Goal: Task Accomplishment & Management: Use online tool/utility

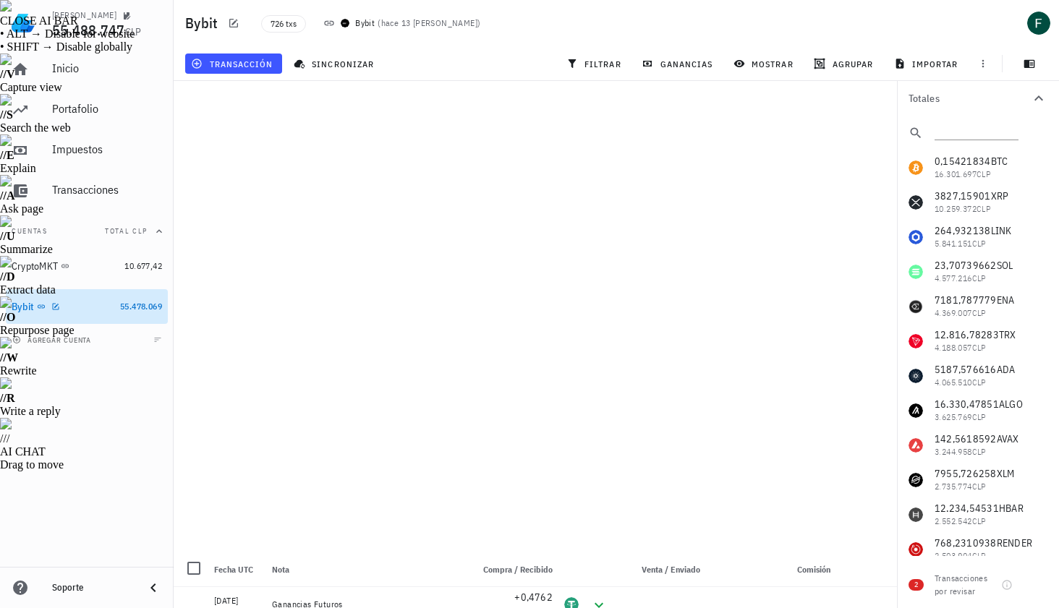
click at [33, 306] on div "Bybit" at bounding box center [23, 307] width 22 height 12
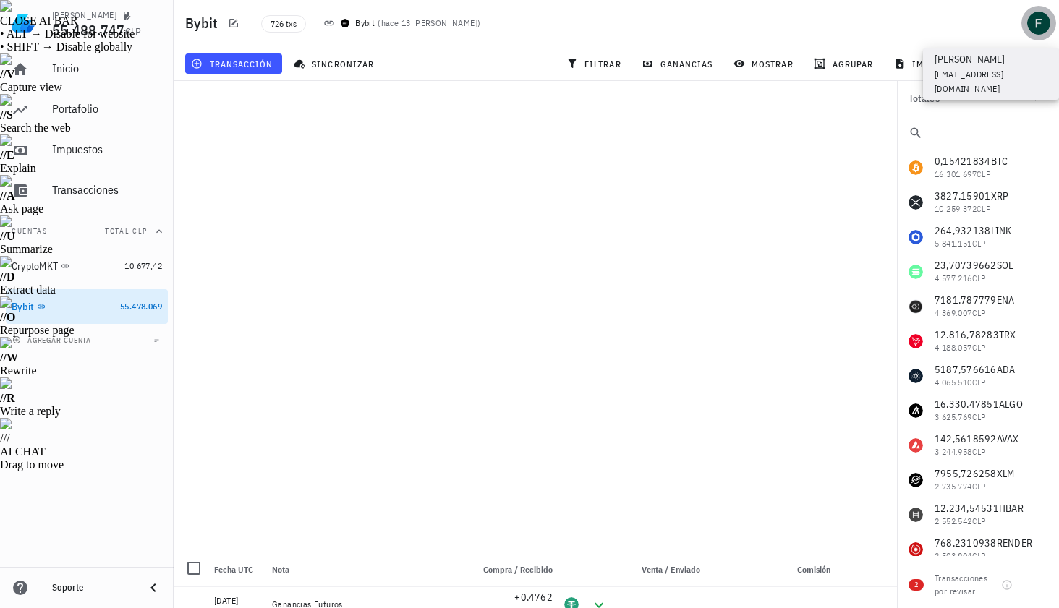
click at [1038, 23] on div "avatar" at bounding box center [1038, 23] width 23 height 23
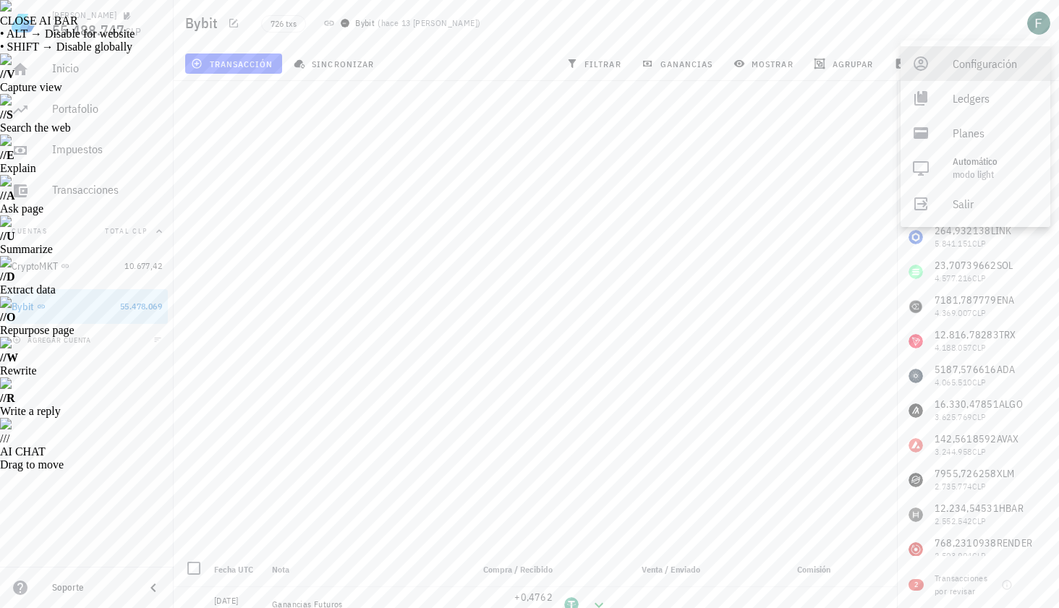
click at [972, 65] on div "Configuración" at bounding box center [995, 63] width 86 height 29
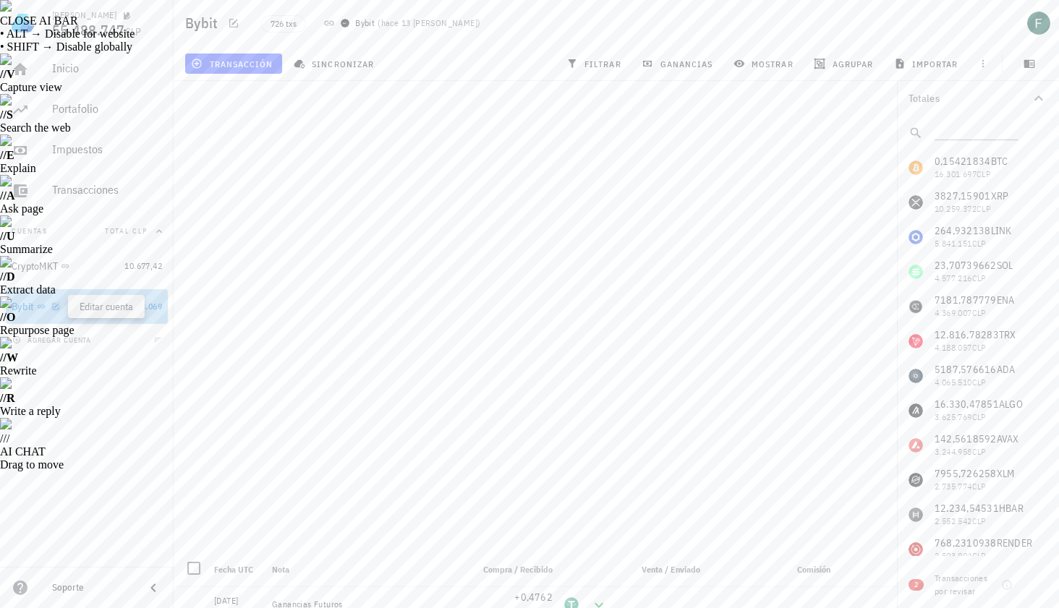
click at [54, 309] on icon "button" at bounding box center [55, 306] width 9 height 9
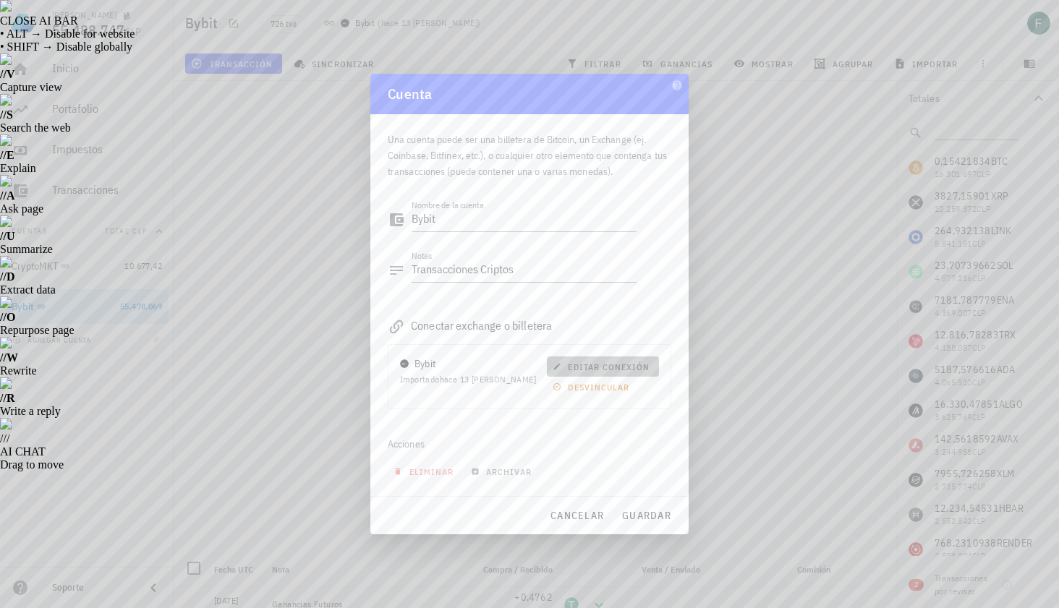
click at [600, 365] on span "editar conexión" at bounding box center [602, 367] width 94 height 11
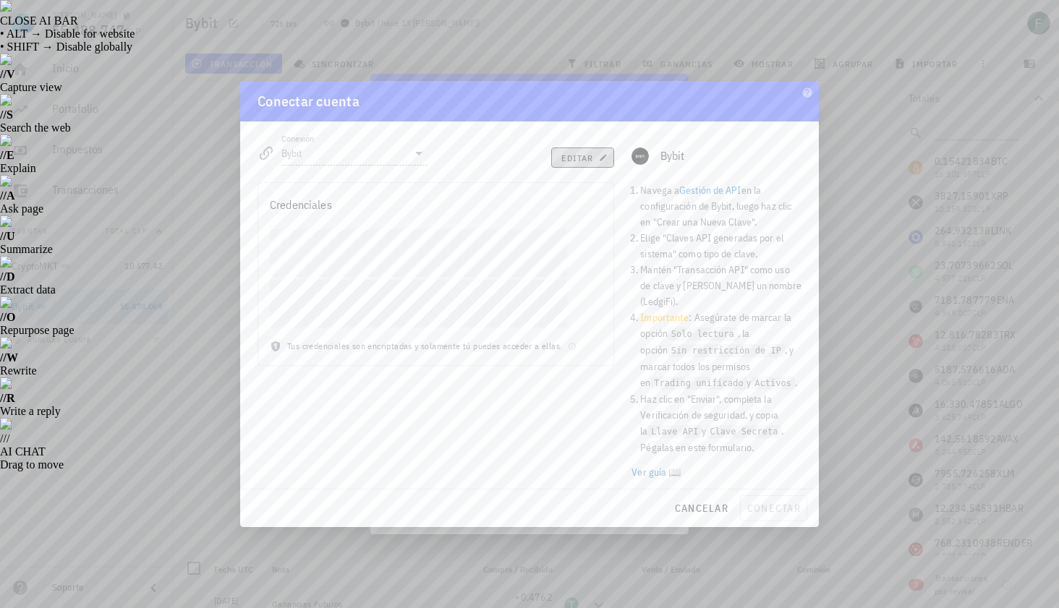
click at [585, 163] on span "editar" at bounding box center [582, 158] width 44 height 11
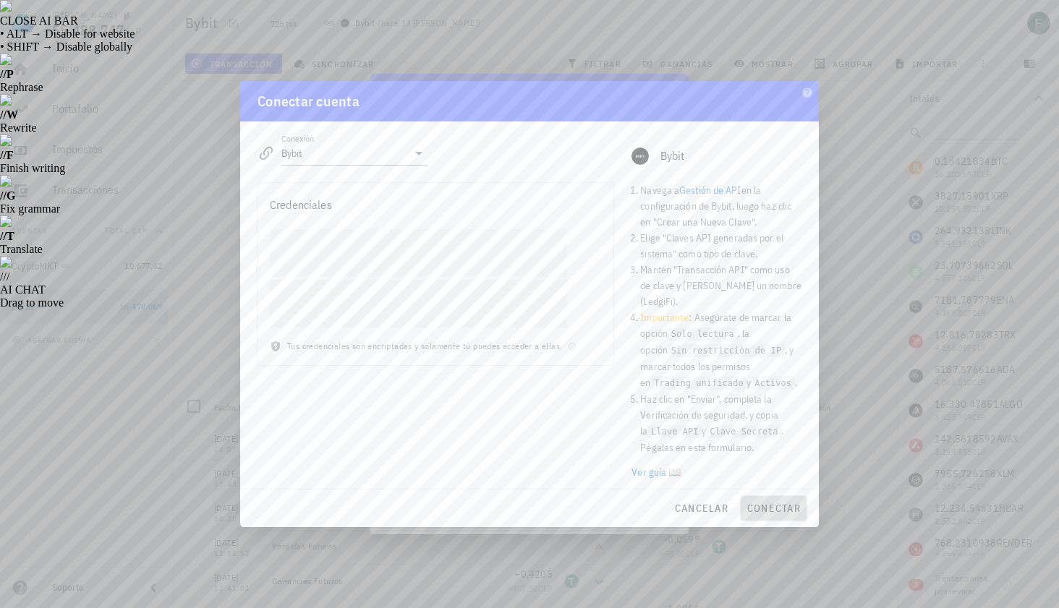
click at [770, 503] on span "conectar" at bounding box center [773, 508] width 54 height 13
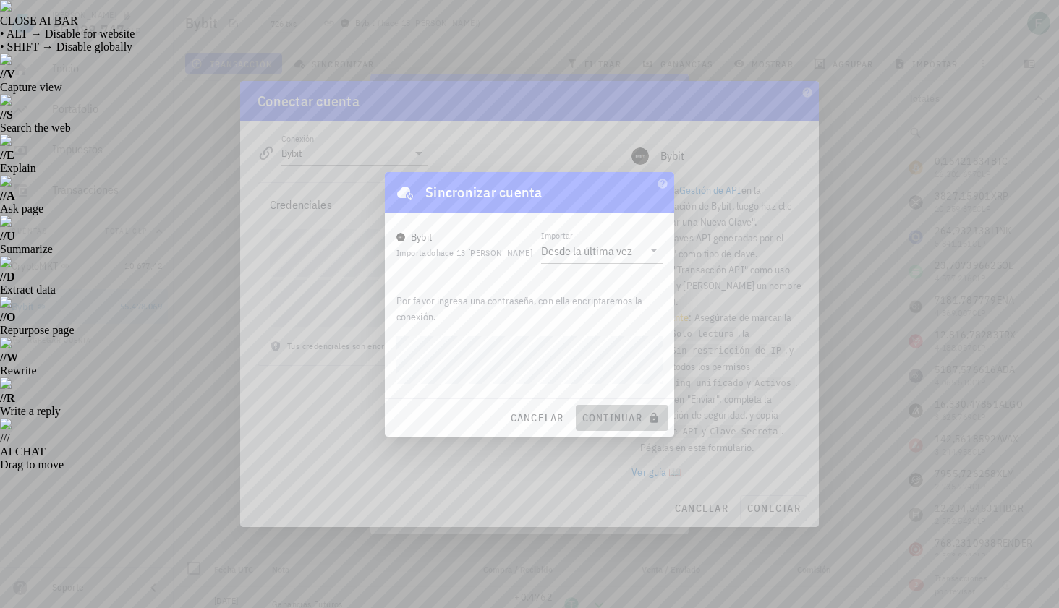
click at [631, 414] on span "continuar" at bounding box center [621, 417] width 81 height 13
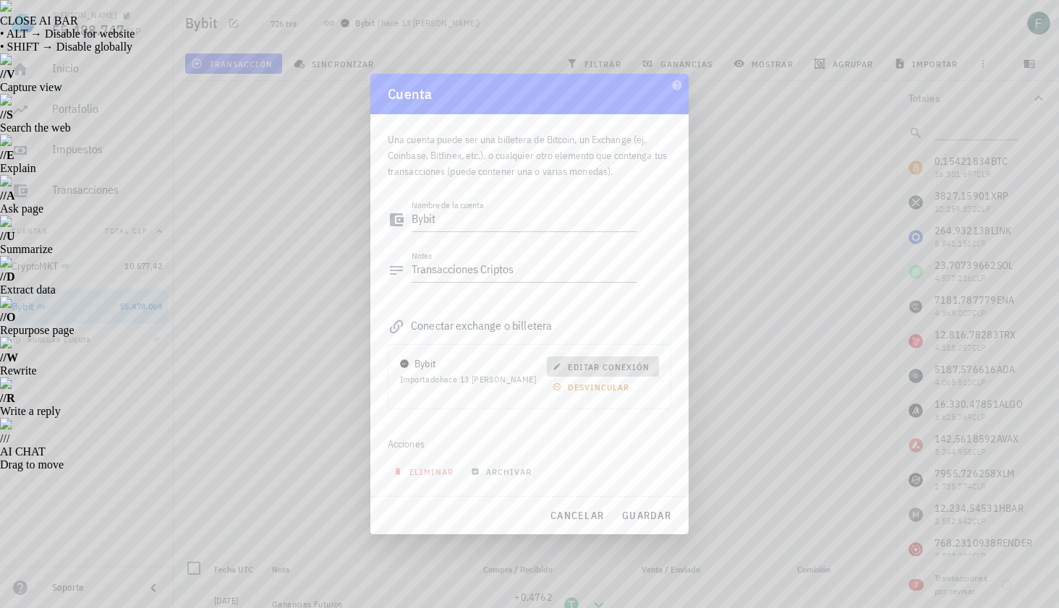
click at [613, 364] on span "editar conexión" at bounding box center [602, 367] width 94 height 11
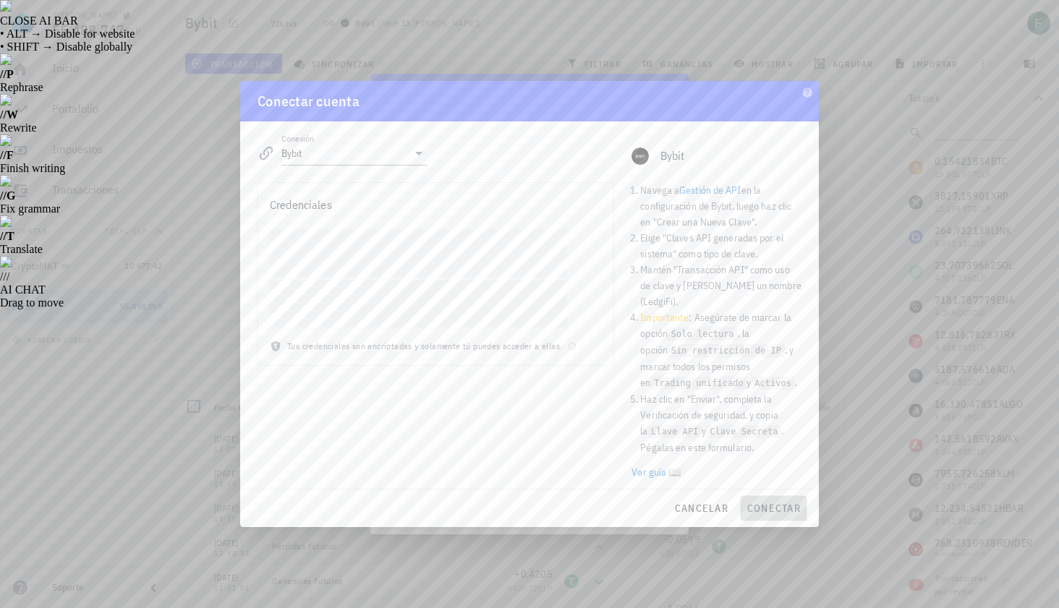
click at [775, 504] on span "conectar" at bounding box center [773, 508] width 54 height 13
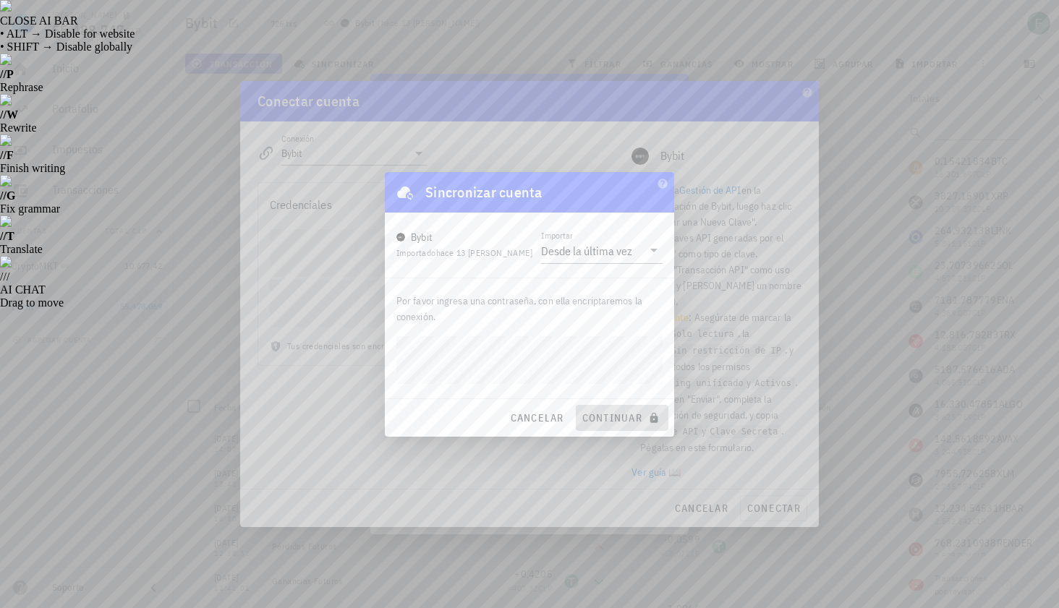
click at [631, 417] on span "continuar" at bounding box center [621, 417] width 81 height 13
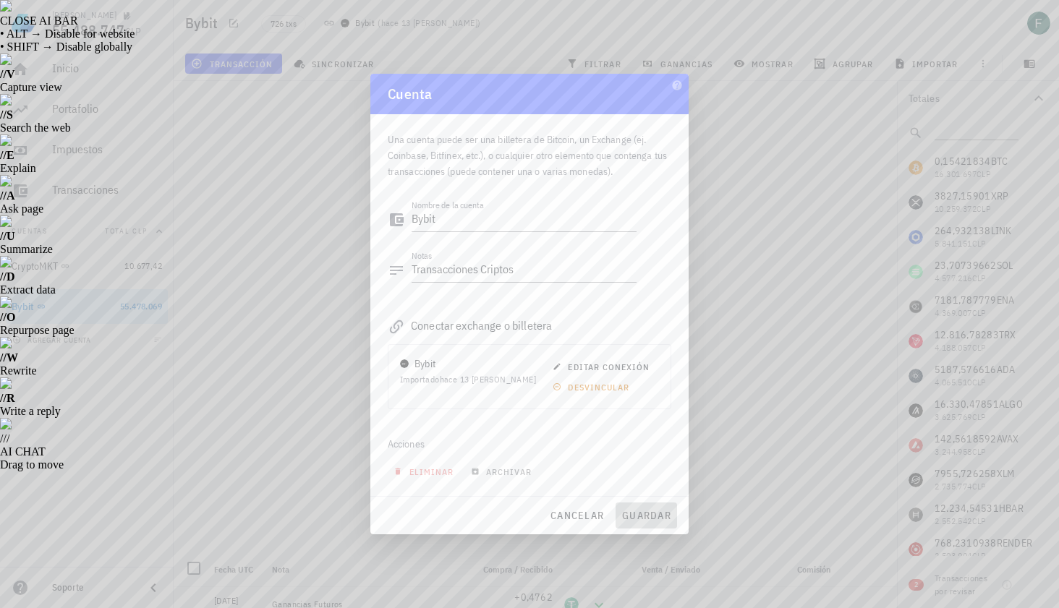
click at [652, 516] on span "guardar" at bounding box center [646, 515] width 50 height 13
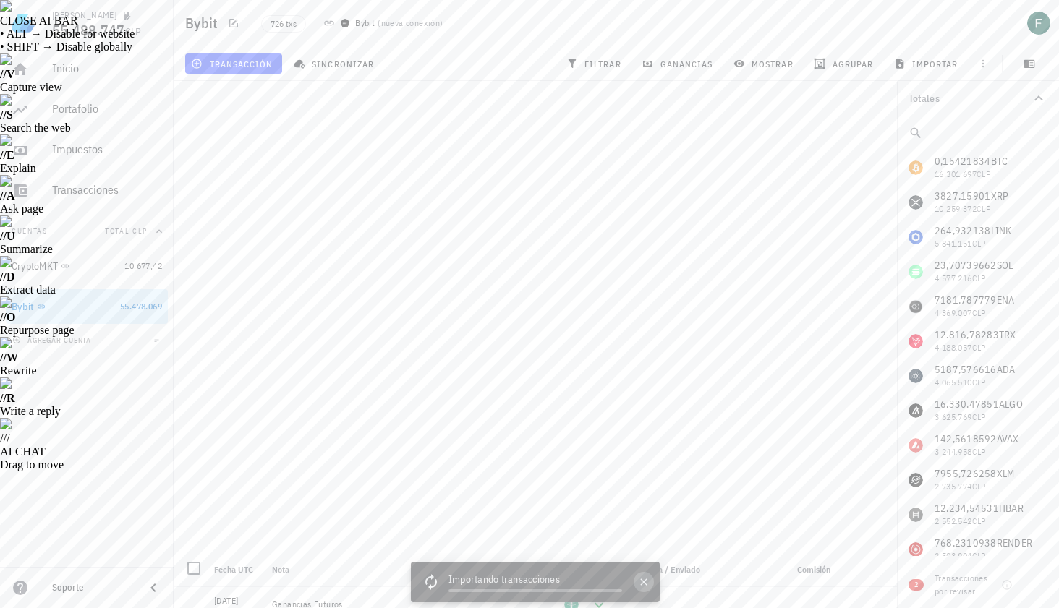
click at [646, 583] on icon "button" at bounding box center [644, 582] width 12 height 12
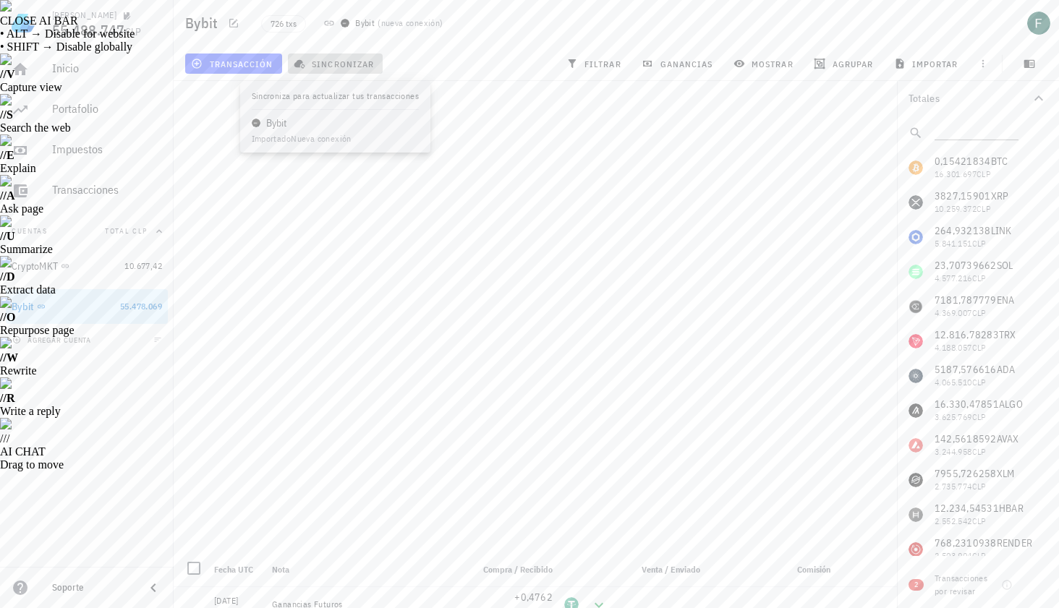
click at [358, 56] on button "sincronizar" at bounding box center [335, 64] width 95 height 20
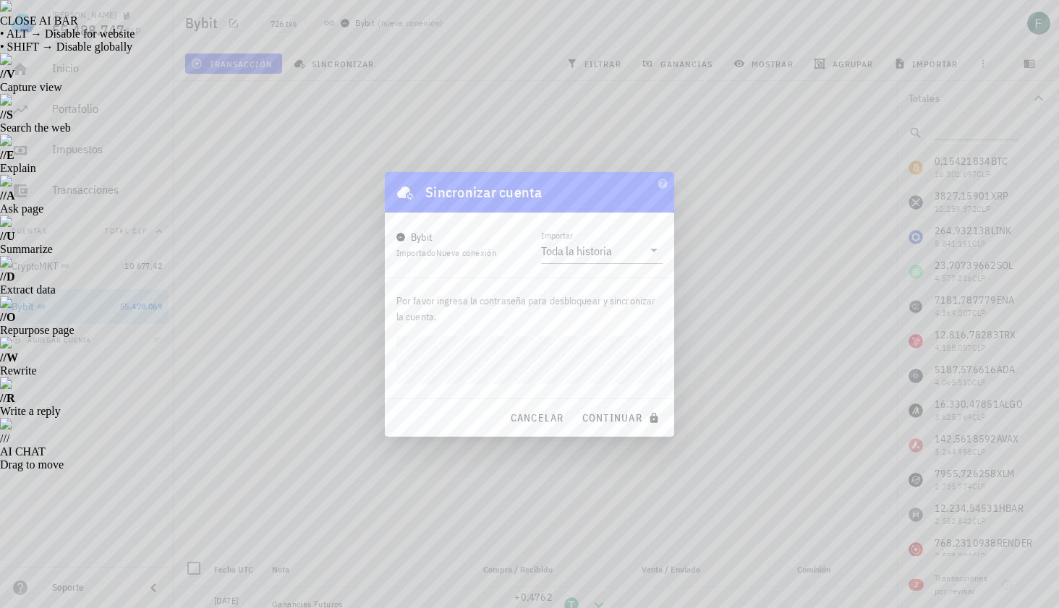
click at [576, 405] on button "continuar" at bounding box center [622, 418] width 93 height 26
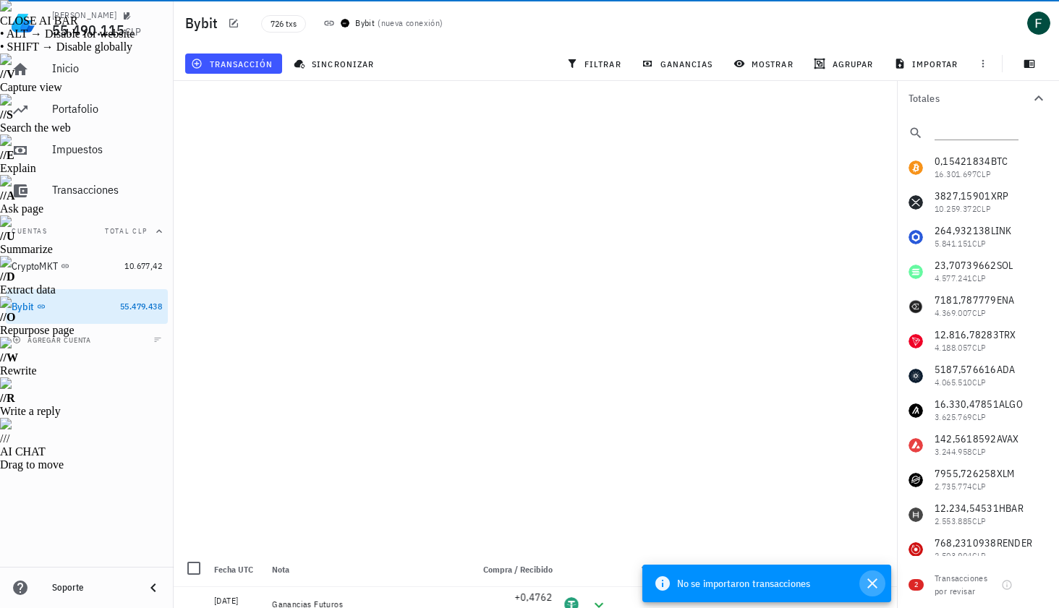
click at [876, 581] on icon "button" at bounding box center [871, 583] width 17 height 17
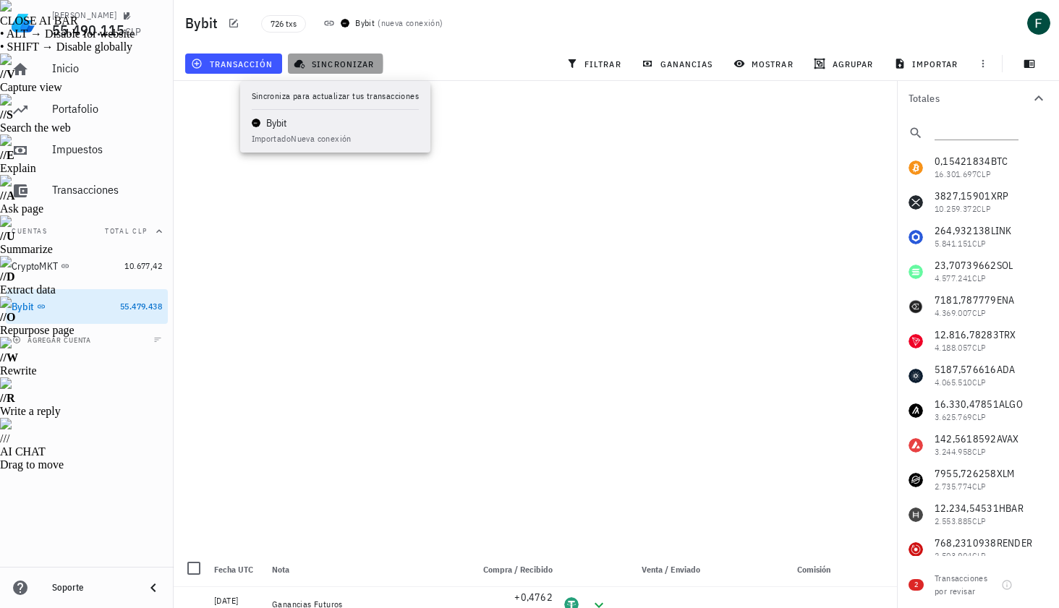
click at [335, 63] on span "sincronizar" at bounding box center [334, 64] width 77 height 12
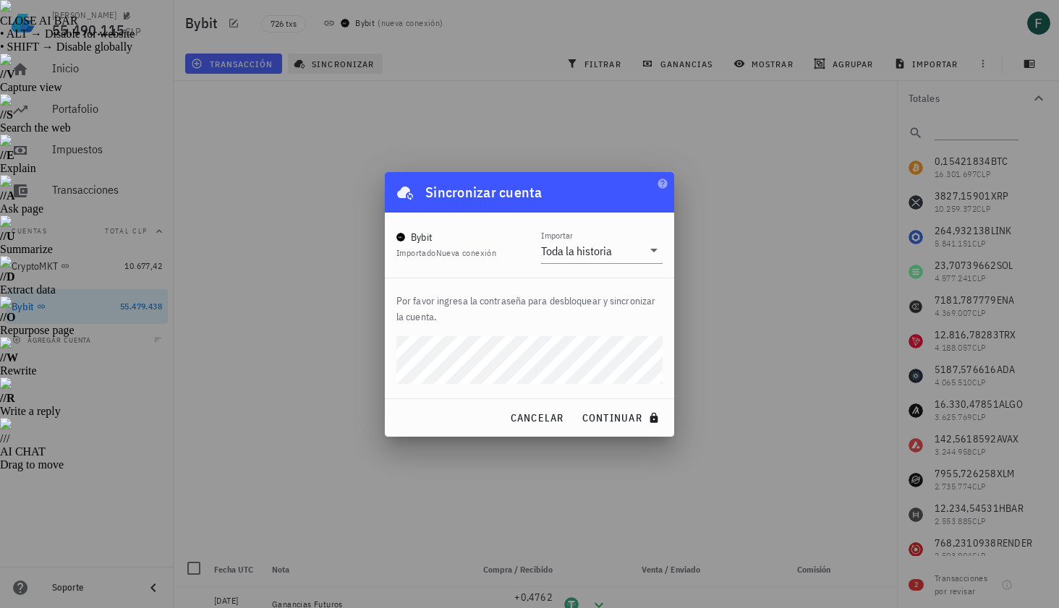
click at [576, 405] on button "continuar" at bounding box center [622, 418] width 93 height 26
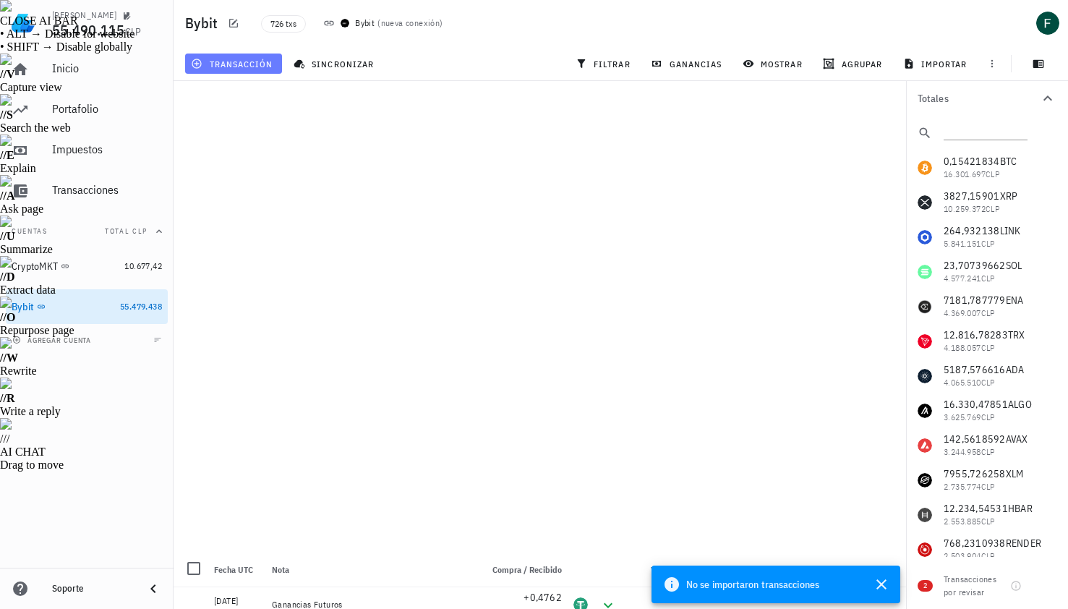
click at [239, 61] on span "transacción" at bounding box center [233, 64] width 79 height 12
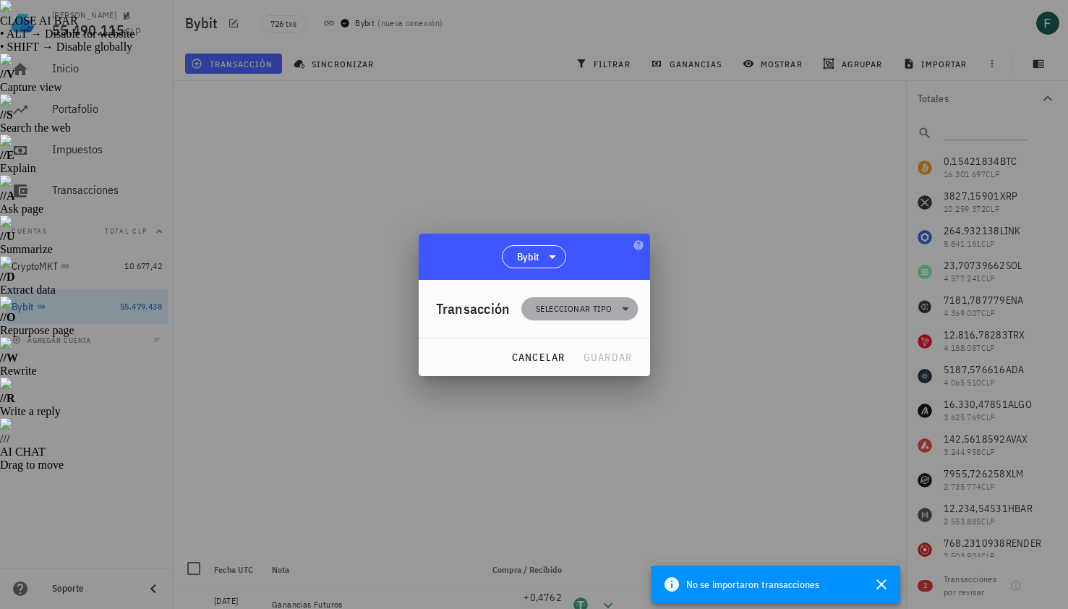
click at [546, 308] on span "Seleccionar tipo" at bounding box center [574, 309] width 76 height 14
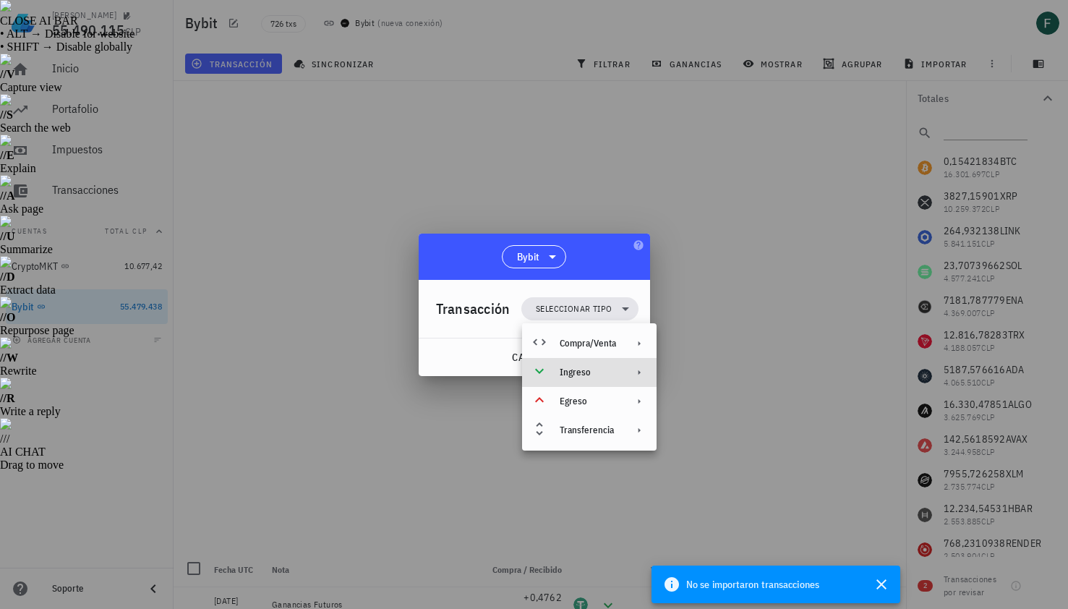
click at [578, 375] on div "Ingreso" at bounding box center [588, 373] width 56 height 12
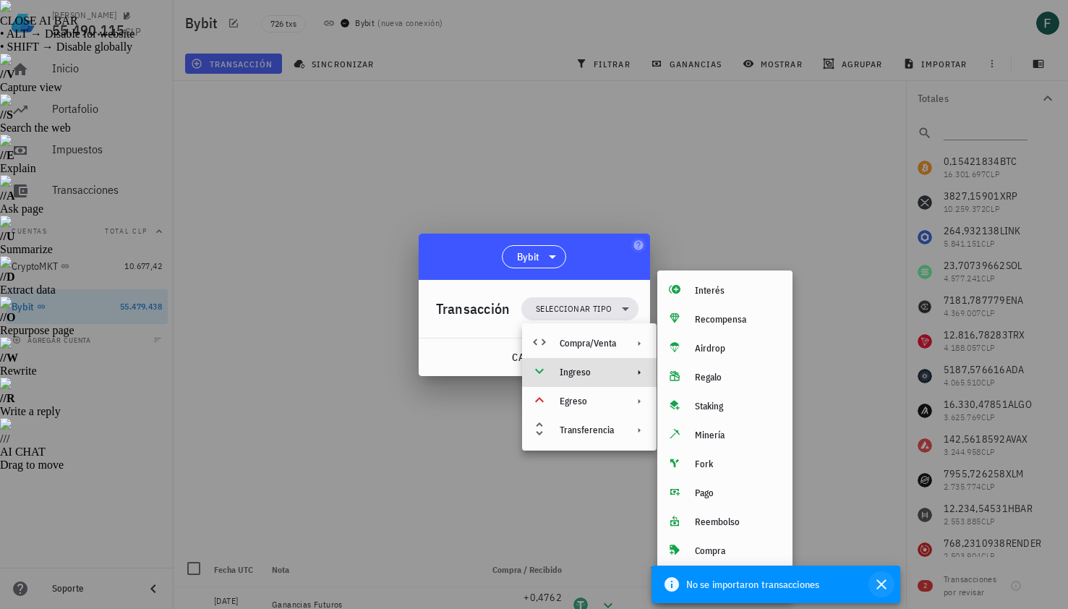
click at [879, 581] on icon "button" at bounding box center [881, 584] width 17 height 17
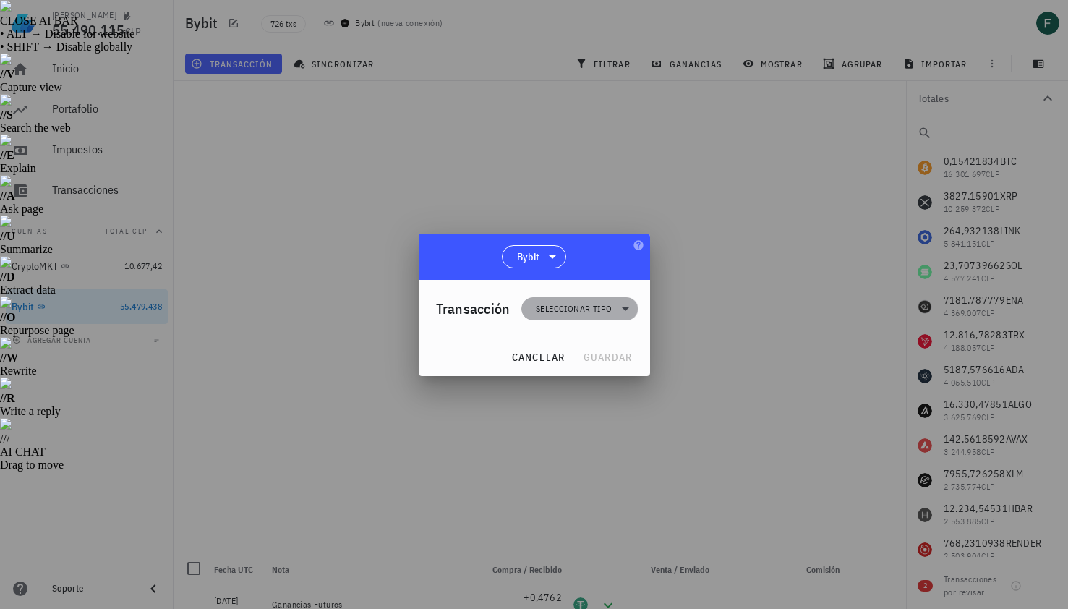
click at [604, 312] on span "Seleccionar tipo" at bounding box center [574, 309] width 76 height 14
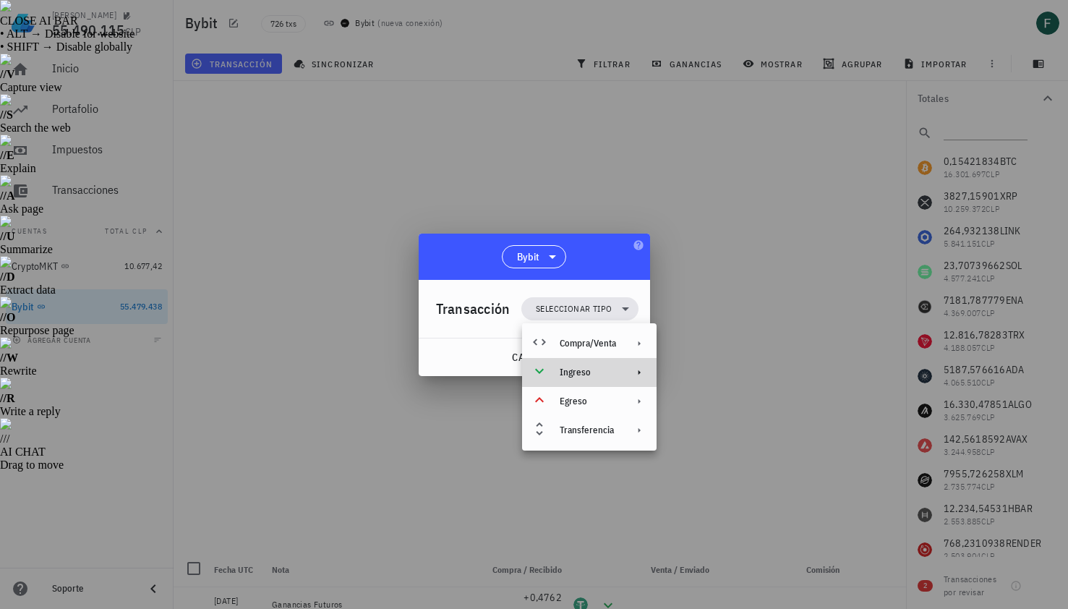
click at [615, 370] on div "Ingreso" at bounding box center [588, 373] width 56 height 12
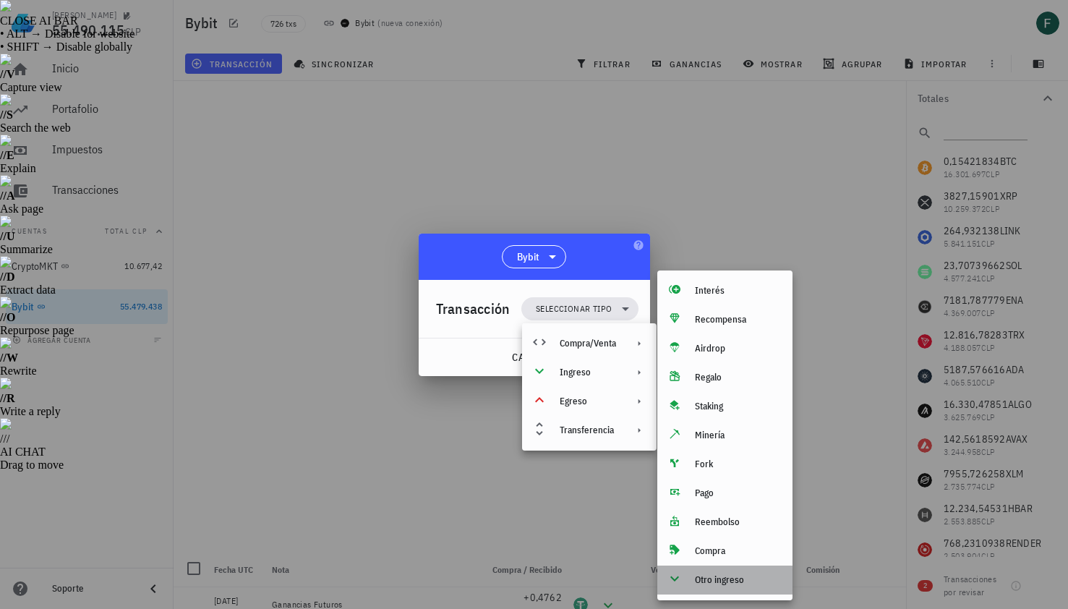
click at [746, 579] on div "Otro ingreso" at bounding box center [738, 580] width 86 height 12
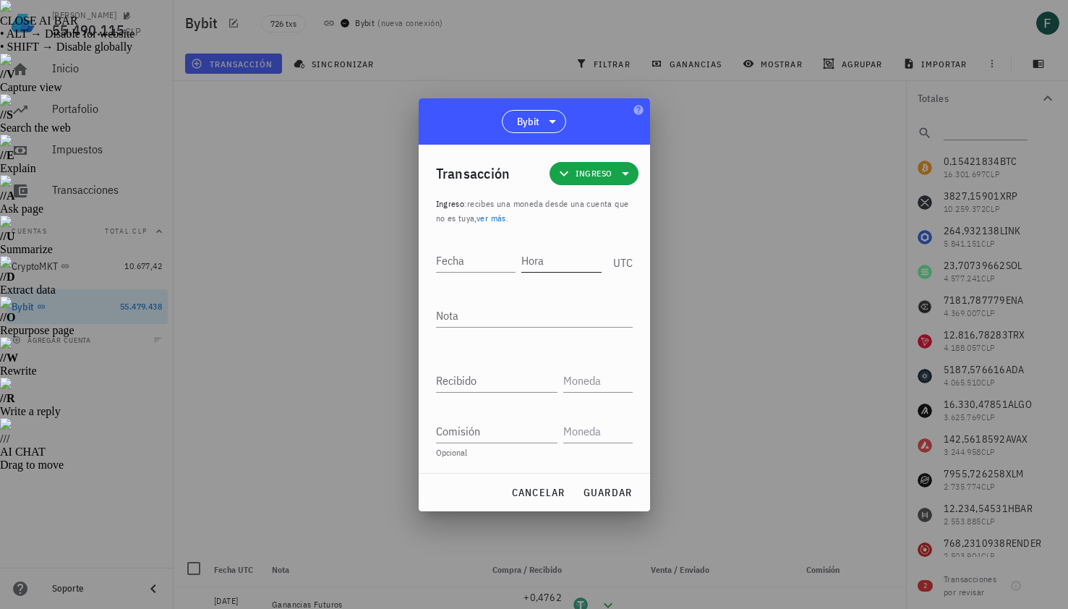
click at [583, 263] on input "Hora" at bounding box center [561, 260] width 80 height 23
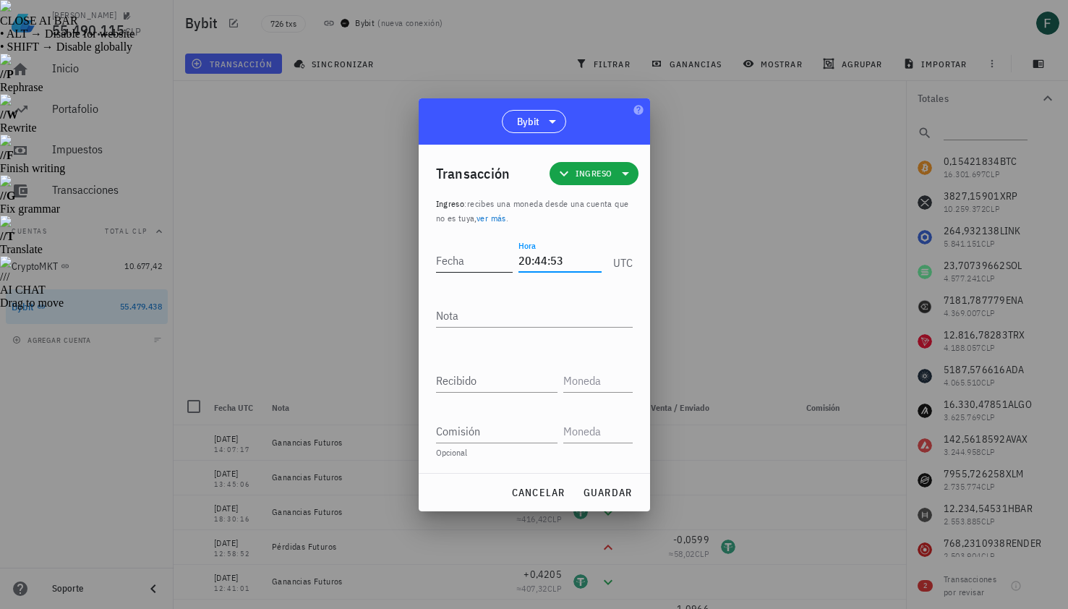
type input "20:44:53"
click at [457, 264] on input "Fecha" at bounding box center [477, 260] width 82 height 23
type input "[DATE]"
click at [465, 324] on textarea "Nota" at bounding box center [534, 315] width 197 height 23
type textarea "Ganancias Futuros"
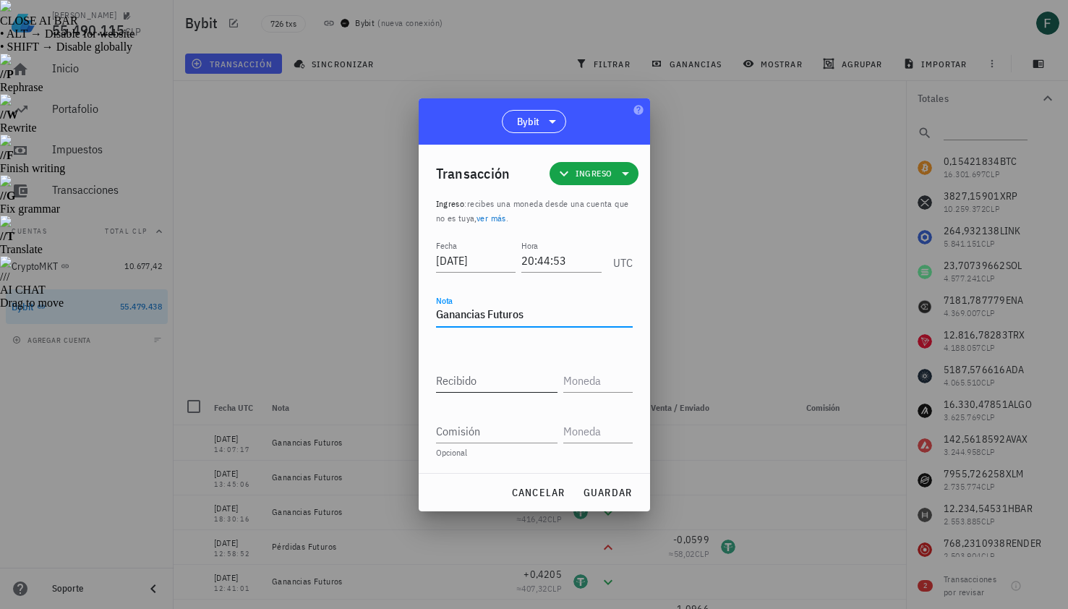
click at [471, 385] on input "Recibido" at bounding box center [496, 380] width 121 height 23
paste input "0,9407"
type input "0,9407"
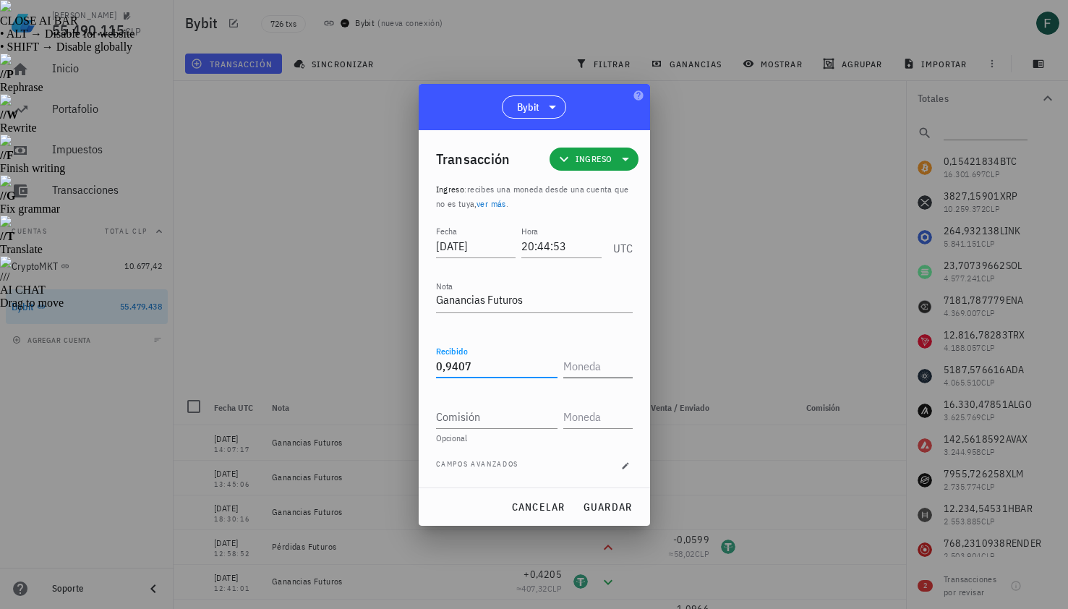
click at [594, 362] on input "text" at bounding box center [596, 365] width 67 height 23
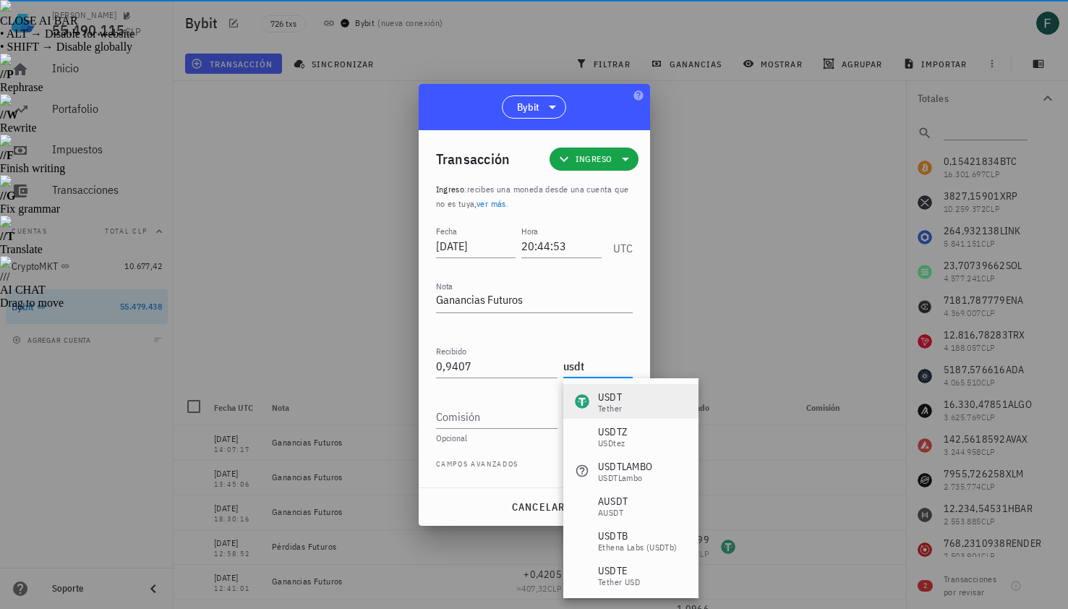
click at [602, 409] on div "Tether" at bounding box center [610, 408] width 24 height 9
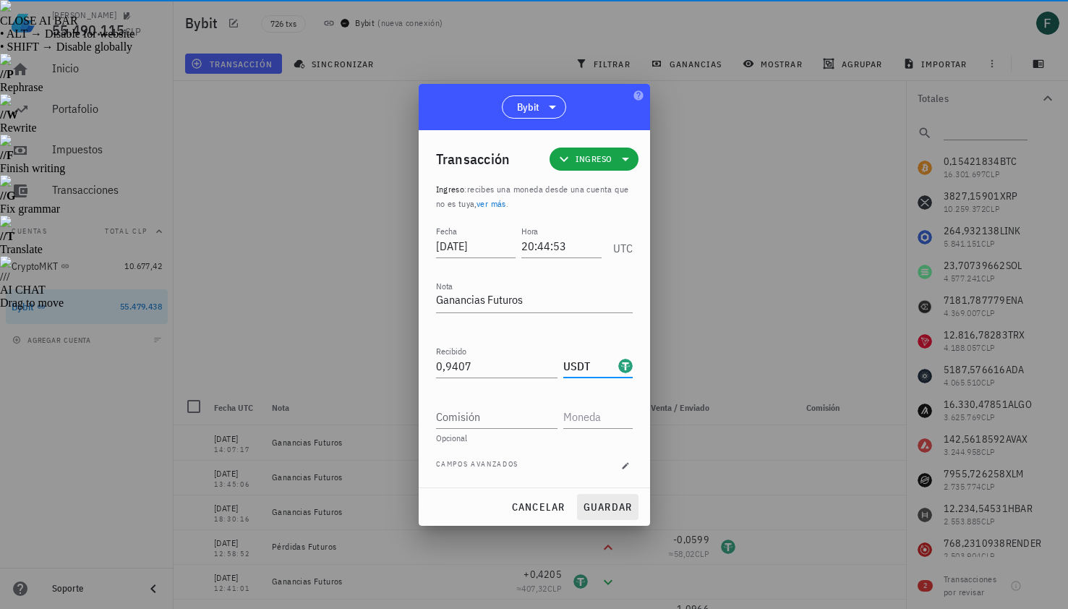
type input "USDT"
click at [611, 512] on span "guardar" at bounding box center [608, 506] width 50 height 13
